Goal: Transaction & Acquisition: Obtain resource

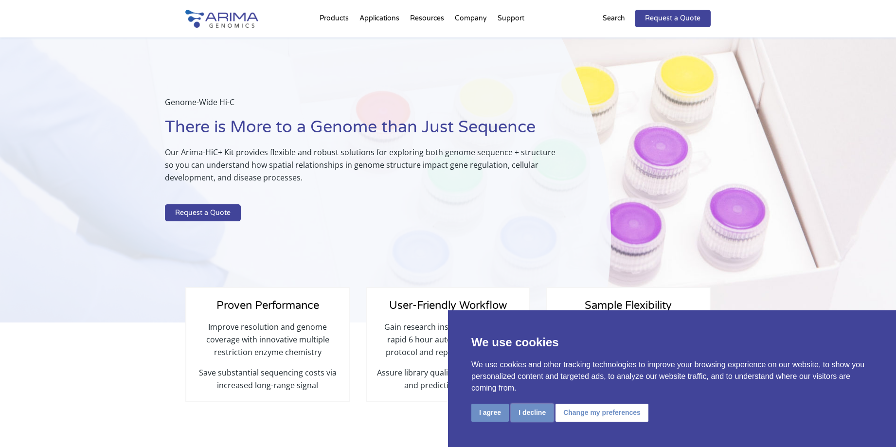
click at [526, 415] on button "I decline" at bounding box center [532, 413] width 43 height 18
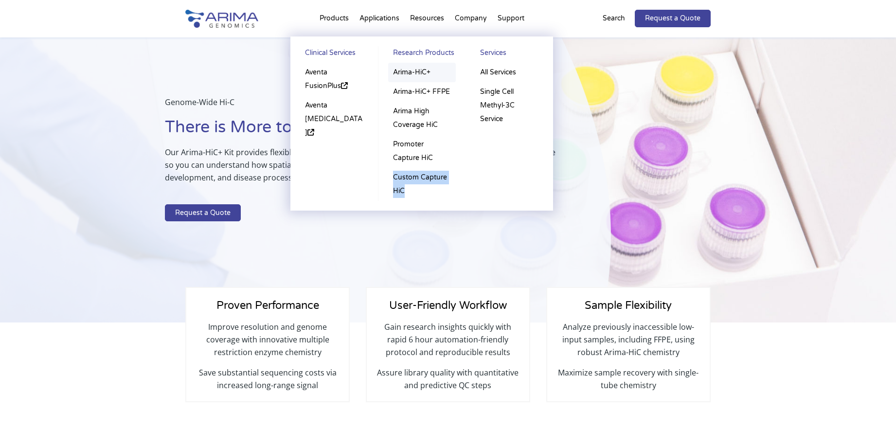
click at [416, 68] on link "Arima-HiC+" at bounding box center [422, 72] width 68 height 19
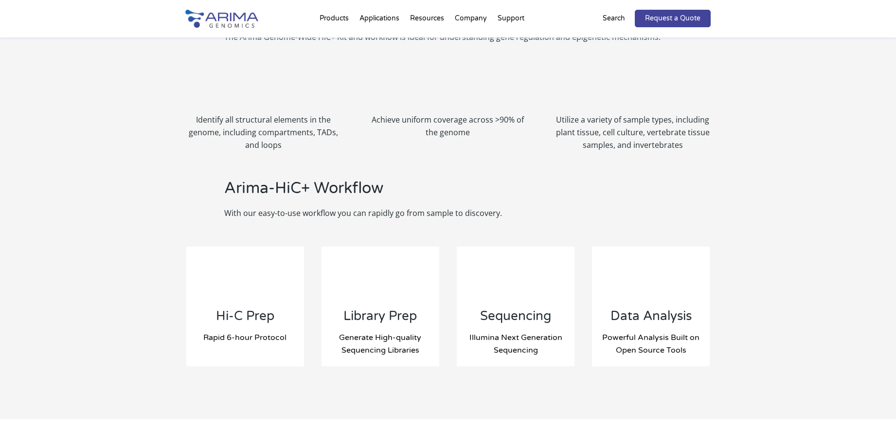
scroll to position [934, 0]
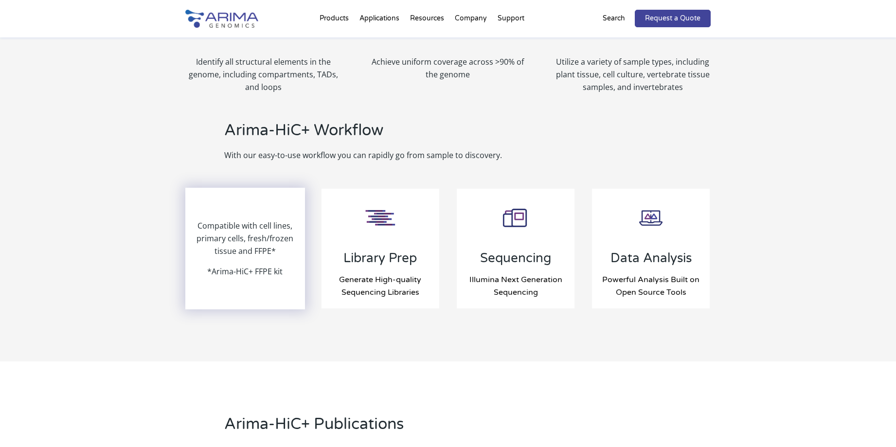
click at [257, 256] on p "Compatible with cell lines, primary cells, fresh/frozen tissue and FFPE*" at bounding box center [245, 242] width 118 height 46
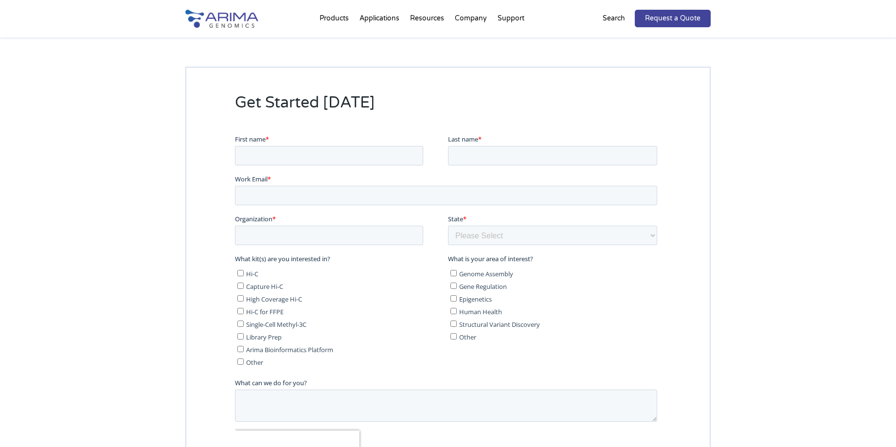
scroll to position [2392, 0]
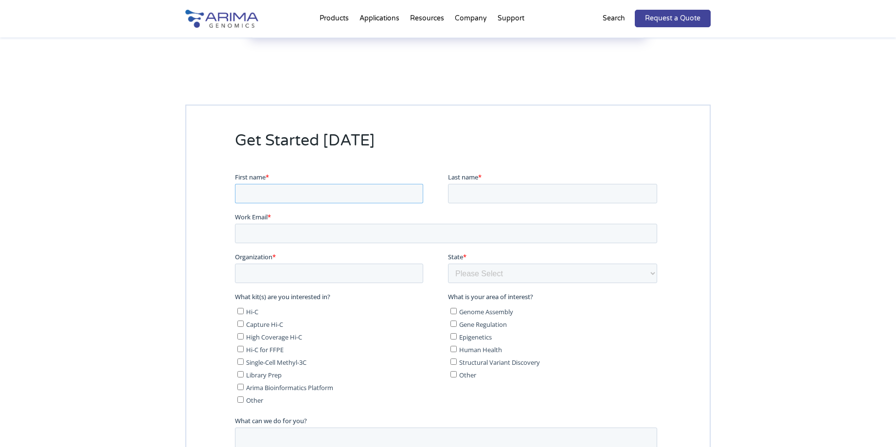
click at [352, 199] on input "First name *" at bounding box center [329, 192] width 188 height 19
type input "Kate"
type input "Ostevik"
type input "kate.ostevik@gmail.com"
select select "California"
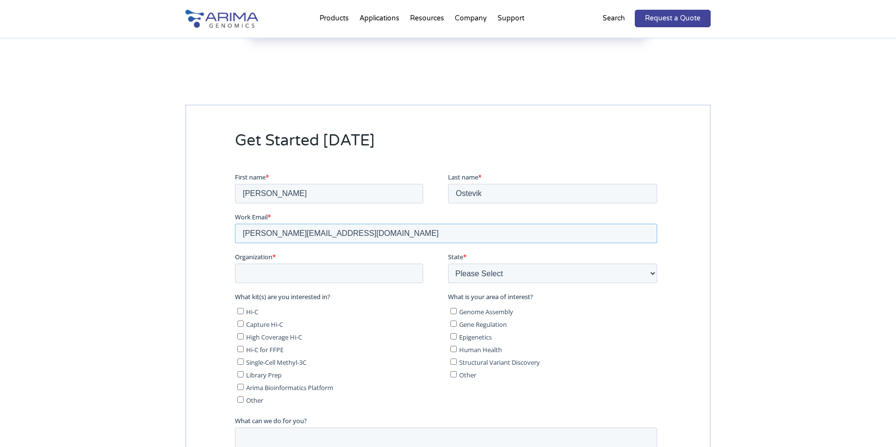
drag, startPoint x: 342, startPoint y: 237, endPoint x: 240, endPoint y: 237, distance: 102.2
click at [240, 237] on input "kate.ostevik@gmail.com" at bounding box center [446, 232] width 422 height 19
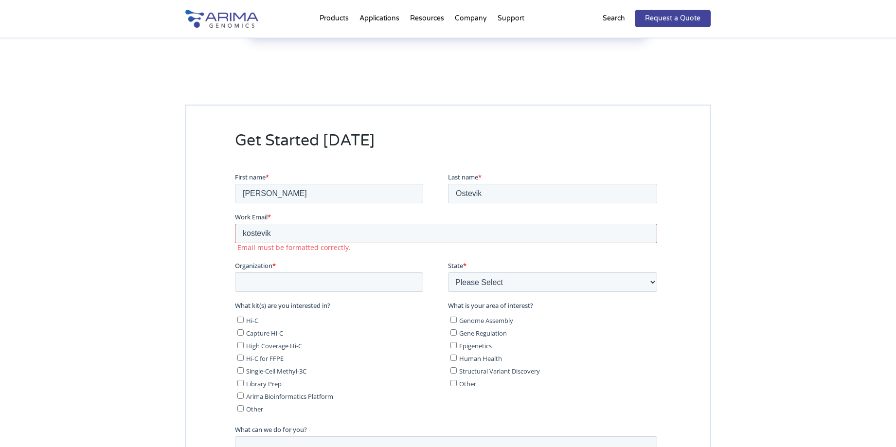
type input "kostevik@ucr.edu"
type input "UC Riverside"
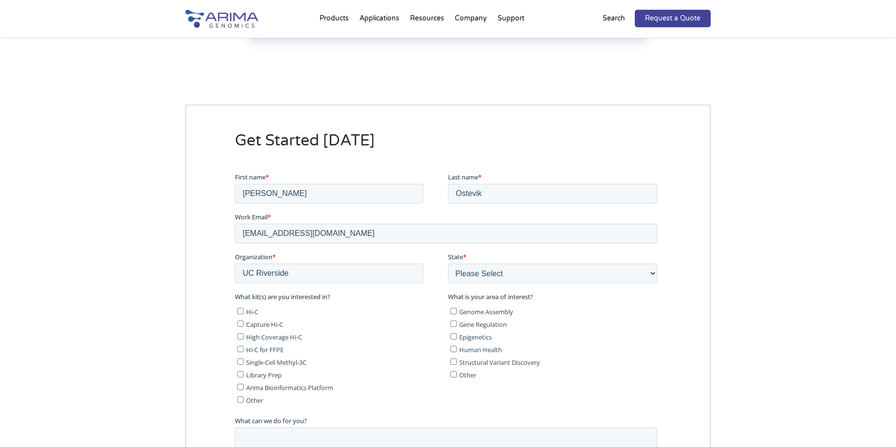
click at [239, 311] on input "Hi-C" at bounding box center [240, 311] width 6 height 6
checkbox input "true"
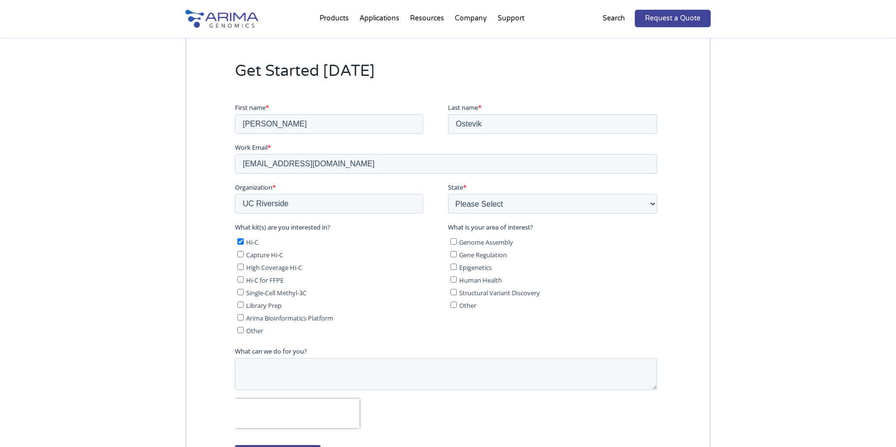
scroll to position [2463, 0]
click at [327, 374] on textarea "What can we do for you?" at bounding box center [446, 373] width 422 height 32
type textarea "I'm interested in the cost of a kit to produce 5"
click at [451, 242] on input "Genome Assembly" at bounding box center [454, 240] width 6 height 6
checkbox input "true"
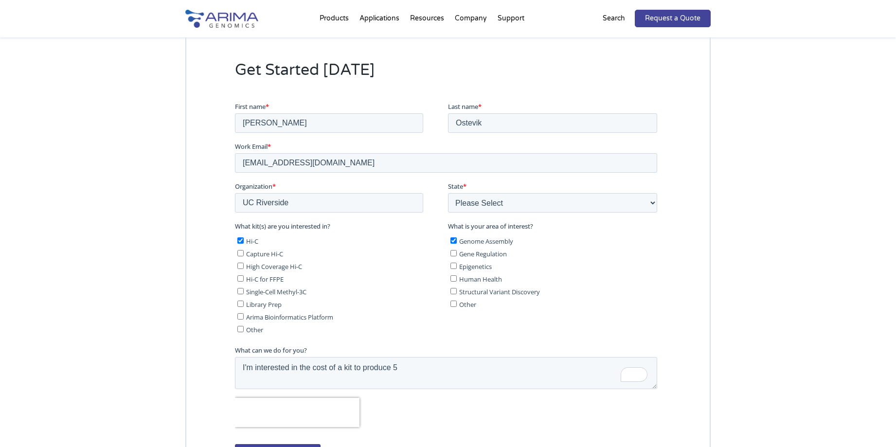
click at [452, 290] on input "Structural Variant Discovery" at bounding box center [454, 291] width 6 height 6
checkbox input "true"
click at [420, 381] on textarea "I'm interested in the cost of a kit to produce 5" at bounding box center [446, 373] width 422 height 32
click at [397, 367] on textarea "I'm interested in the cost of a kit to produce 5 H-C libraries" at bounding box center [446, 373] width 422 height 32
click at [325, 380] on textarea "I'm interested in the cost of a kit to produce 6 H-C libraries" at bounding box center [446, 373] width 422 height 32
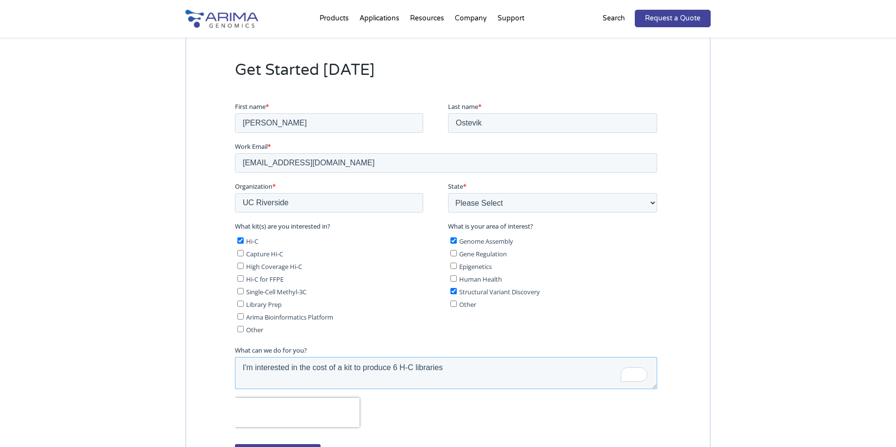
click at [356, 375] on textarea "I'm interested in the cost of a kit to produce 6 H-C libraries" at bounding box center [446, 373] width 422 height 32
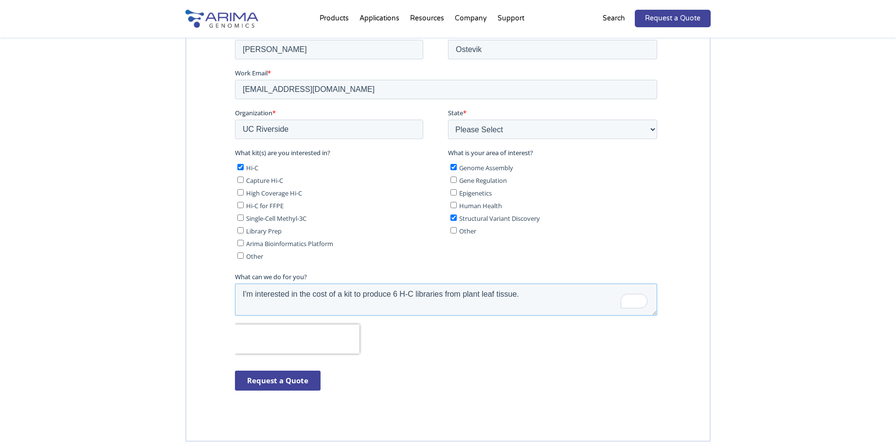
type textarea "I'm interested in the cost of a kit to produce 6 H-C libraries from plant leaf …"
click at [266, 379] on input "Request a Quote" at bounding box center [278, 380] width 86 height 20
